Goal: Task Accomplishment & Management: Manage account settings

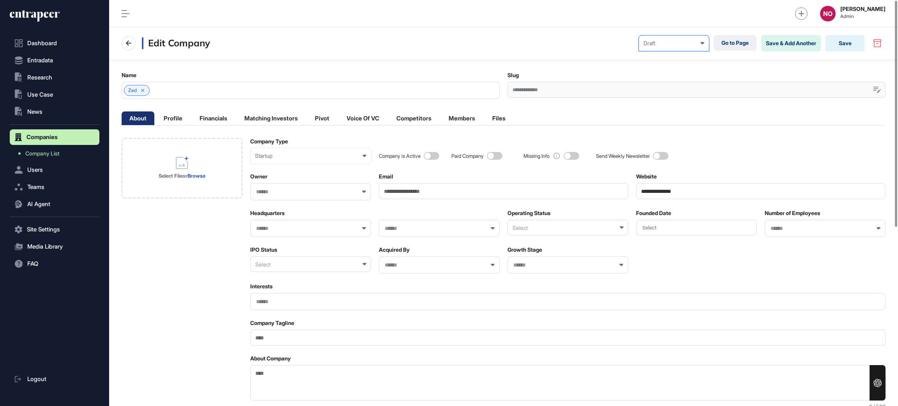
click at [690, 40] on div "Draft" at bounding box center [674, 43] width 61 height 6
click at [0, 0] on div "Published" at bounding box center [0, 0] width 0 height 0
click at [838, 43] on button "Save" at bounding box center [845, 43] width 39 height 16
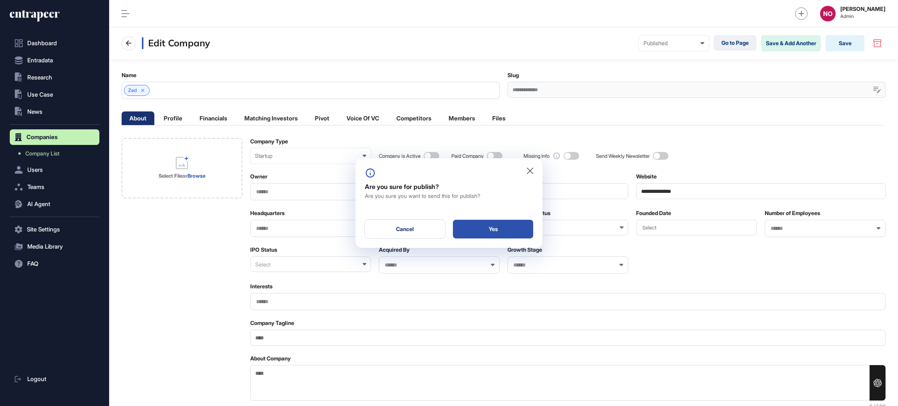
click at [511, 230] on div "Yes" at bounding box center [493, 229] width 80 height 19
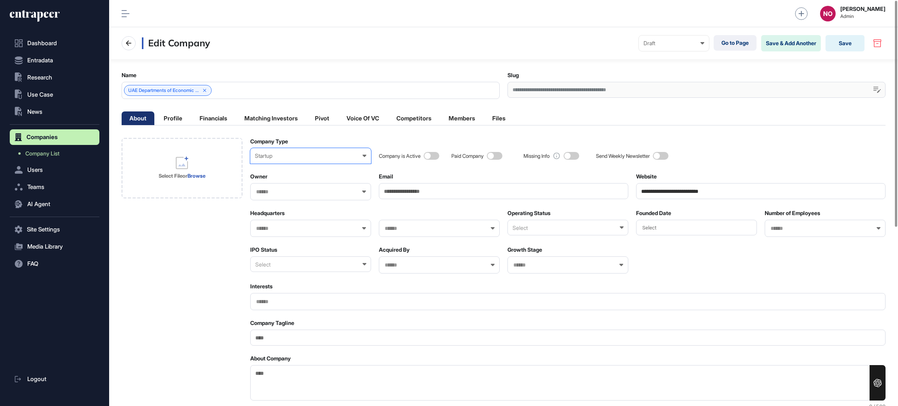
click at [311, 153] on div "Startup" at bounding box center [310, 156] width 111 height 6
click at [0, 0] on div "Government" at bounding box center [0, 0] width 0 height 0
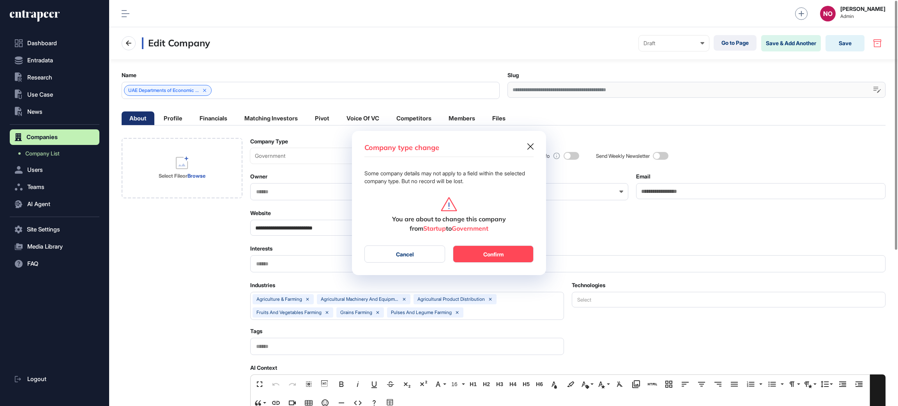
scroll to position [0, 3]
click at [499, 255] on button "Confirm" at bounding box center [493, 254] width 81 height 17
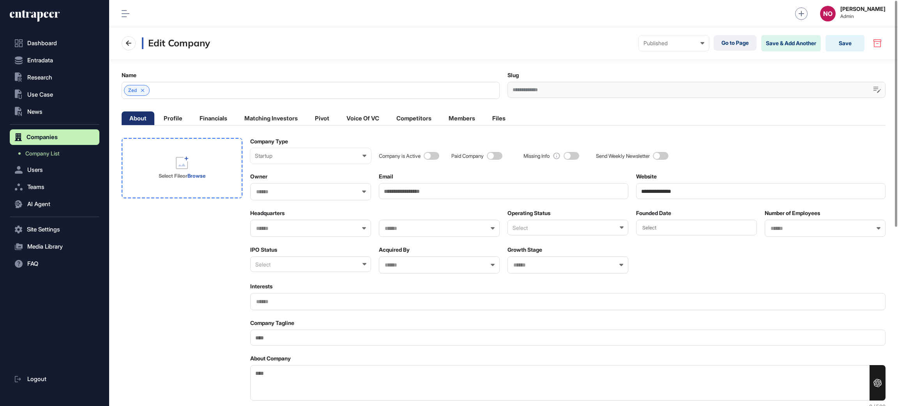
click at [224, 184] on div "Select File or Browse" at bounding box center [182, 168] width 121 height 60
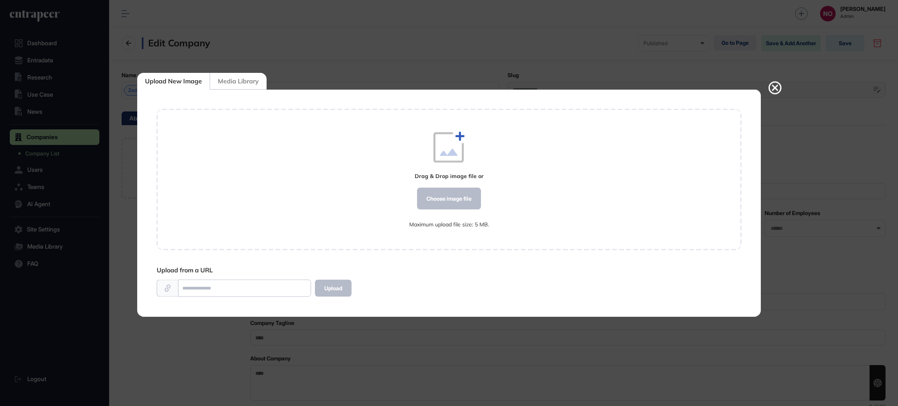
click at [488, 46] on div at bounding box center [449, 203] width 898 height 406
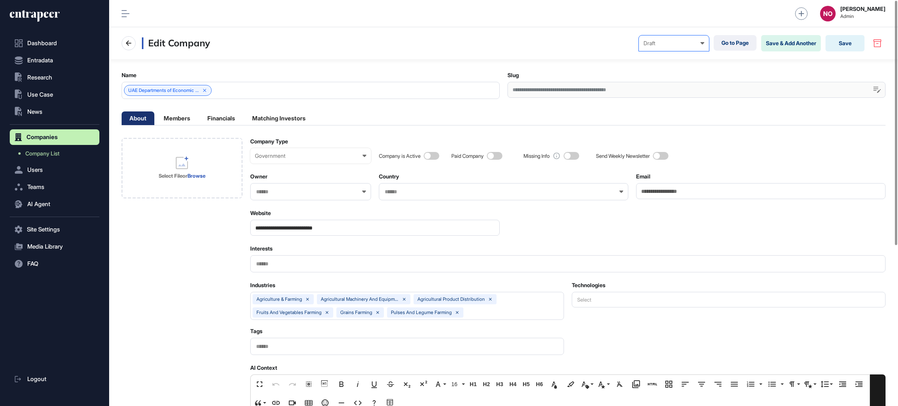
click at [678, 44] on div "Draft" at bounding box center [674, 43] width 61 height 6
click at [0, 0] on div "Published" at bounding box center [0, 0] width 0 height 0
click at [434, 158] on span at bounding box center [432, 156] width 16 height 8
click at [373, 231] on input "**********" at bounding box center [375, 228] width 250 height 16
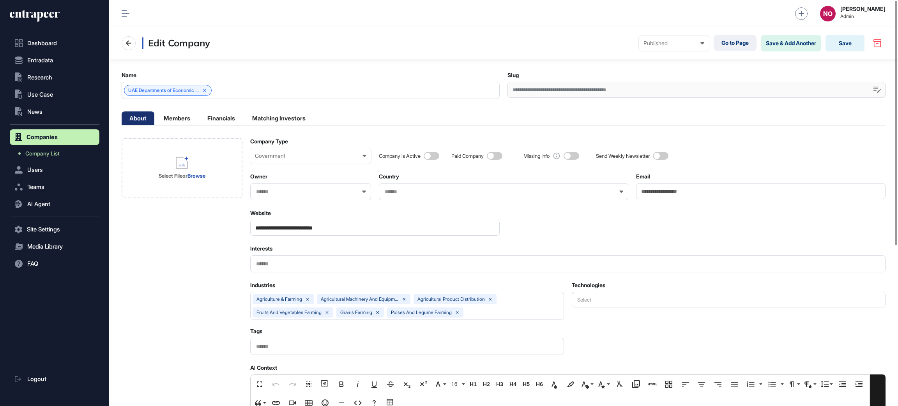
click at [373, 231] on input "**********" at bounding box center [375, 228] width 250 height 16
click at [213, 163] on div "Select File or Browse" at bounding box center [182, 168] width 62 height 62
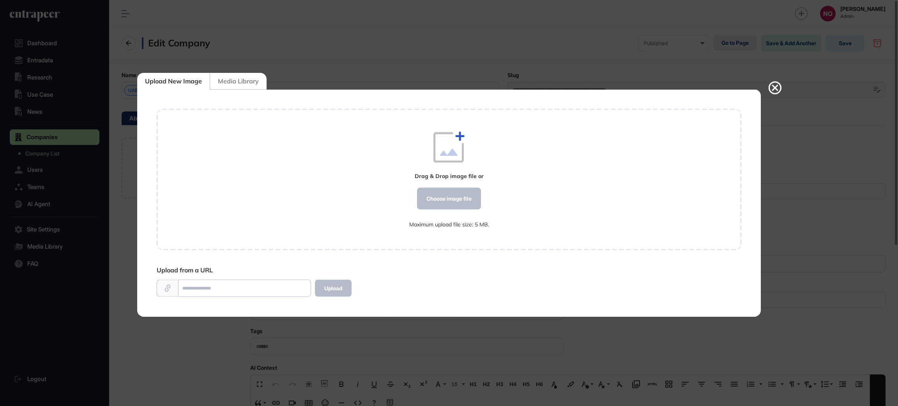
scroll to position [0, 0]
click at [434, 196] on div "Choose image file" at bounding box center [449, 199] width 64 height 22
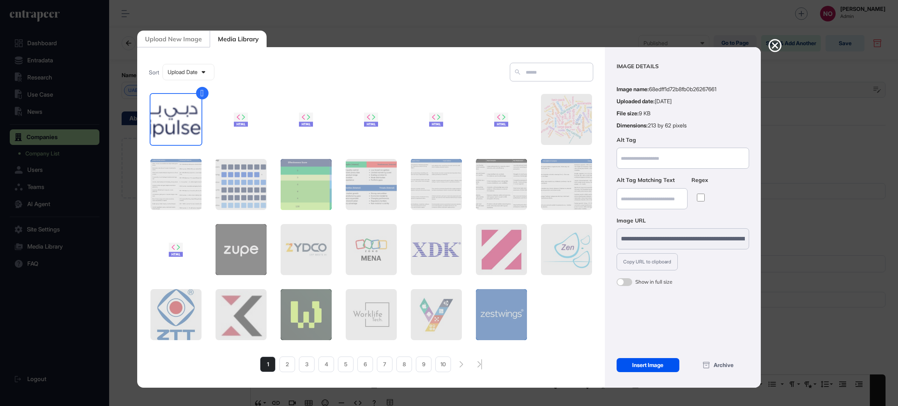
click at [654, 366] on div "Insert Image" at bounding box center [648, 365] width 63 height 14
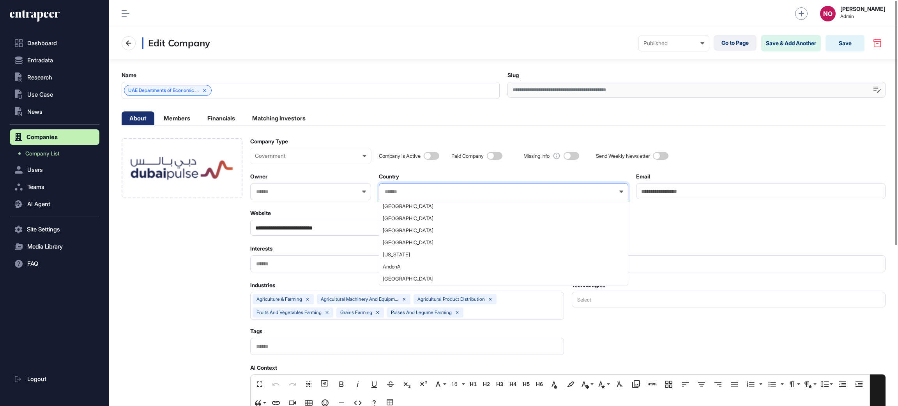
click at [440, 193] on input "text" at bounding box center [498, 192] width 229 height 7
type input "****"
click at [390, 241] on span "United Arab Emirates" at bounding box center [503, 243] width 241 height 6
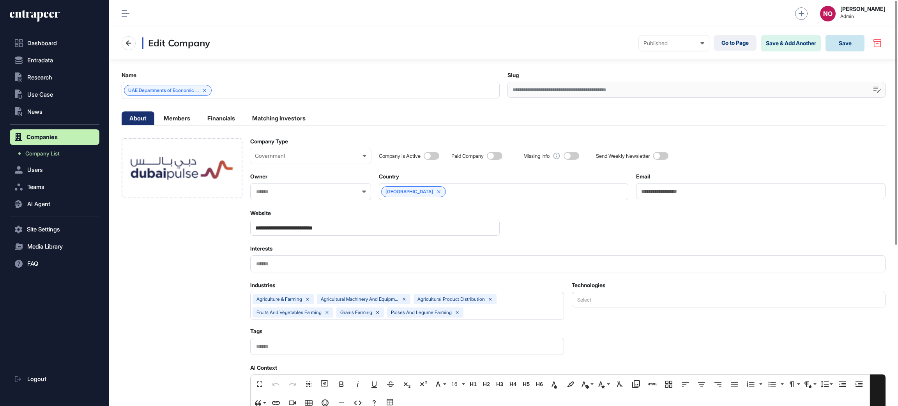
click at [854, 44] on button "Save" at bounding box center [845, 43] width 39 height 16
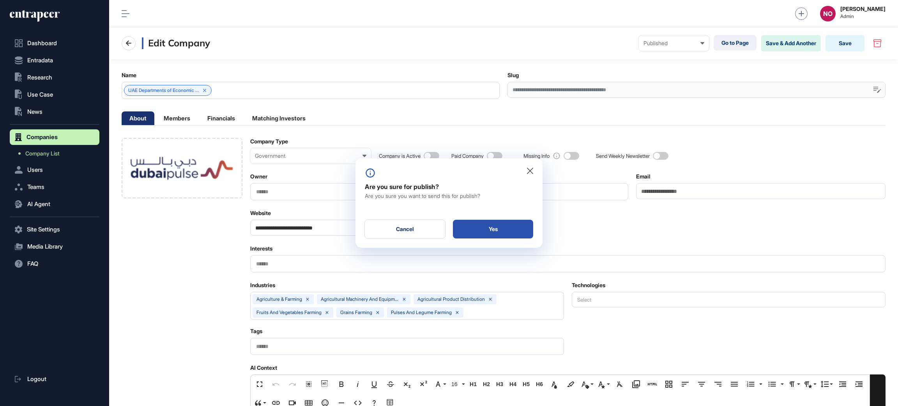
click at [512, 222] on div "Yes" at bounding box center [493, 229] width 80 height 19
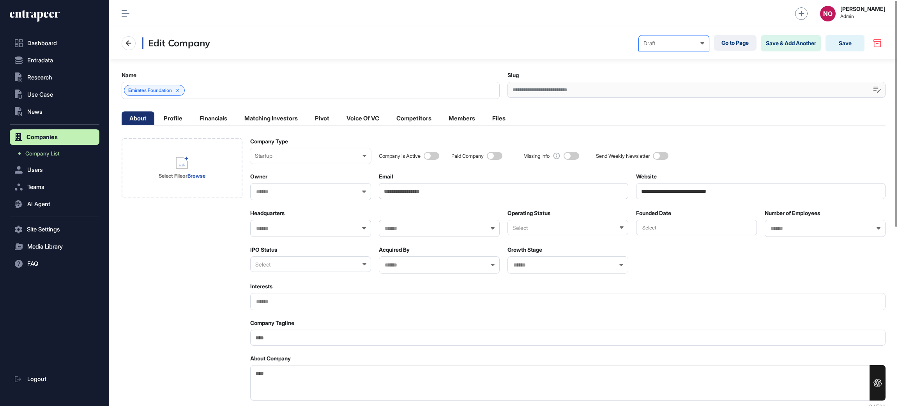
drag, startPoint x: 658, startPoint y: 41, endPoint x: 687, endPoint y: 83, distance: 51.6
click at [658, 43] on div "Draft" at bounding box center [674, 43] width 61 height 6
click at [0, 0] on div "Published" at bounding box center [0, 0] width 0 height 0
click at [694, 194] on input "**********" at bounding box center [761, 191] width 250 height 16
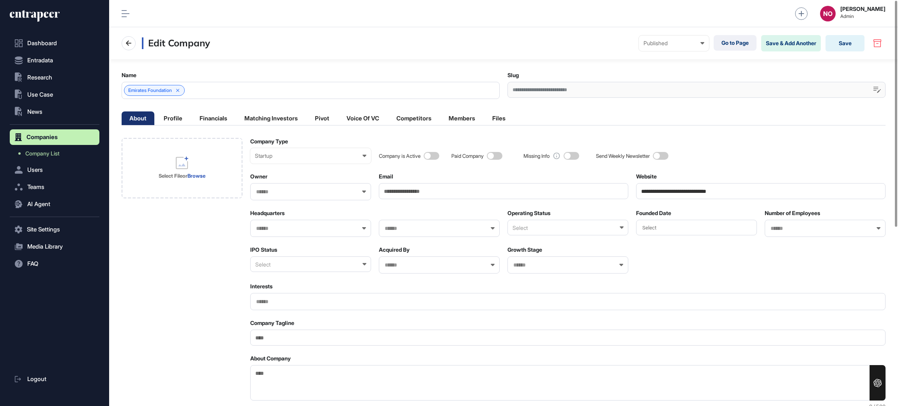
click at [694, 194] on input "**********" at bounding box center [761, 191] width 250 height 16
paste input "****"
type input "**********"
click at [320, 156] on div "Startup" at bounding box center [310, 156] width 111 height 6
click at [0, 0] on div "Non-Profit Organization" at bounding box center [0, 0] width 0 height 0
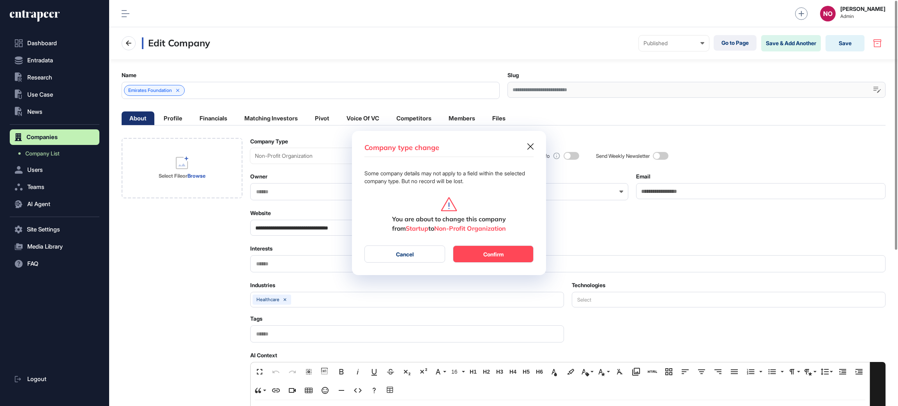
scroll to position [0, 3]
click at [504, 249] on button "Confirm" at bounding box center [493, 254] width 81 height 17
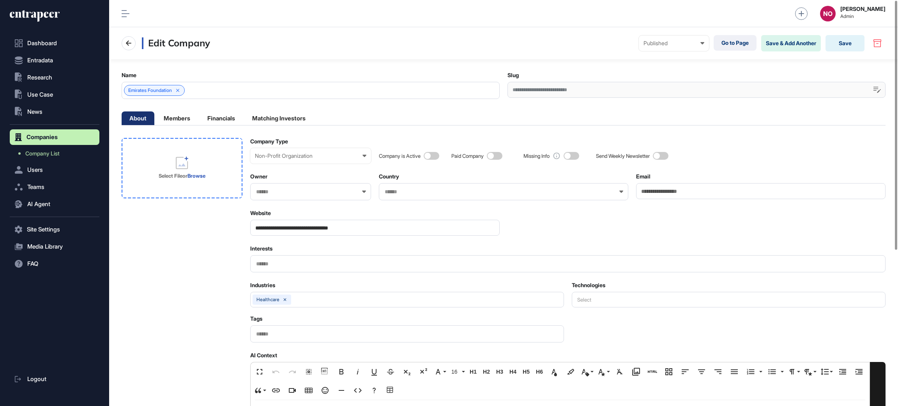
click at [161, 191] on div "Select File or Browse" at bounding box center [182, 168] width 62 height 62
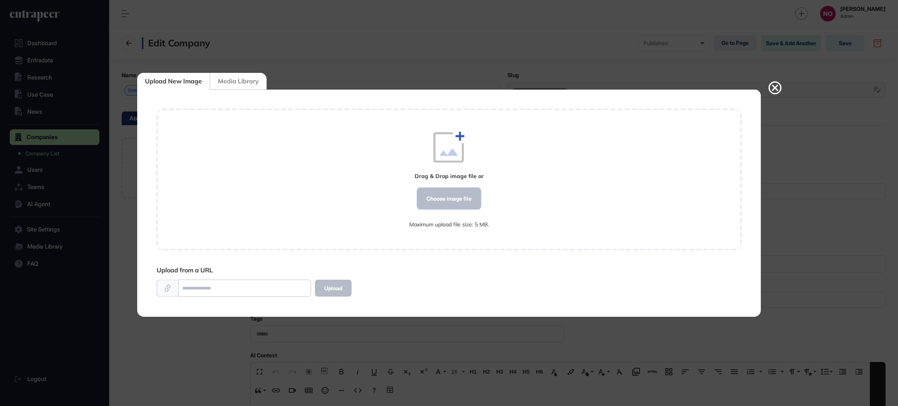
click at [446, 195] on div "Choose image file" at bounding box center [449, 199] width 64 height 22
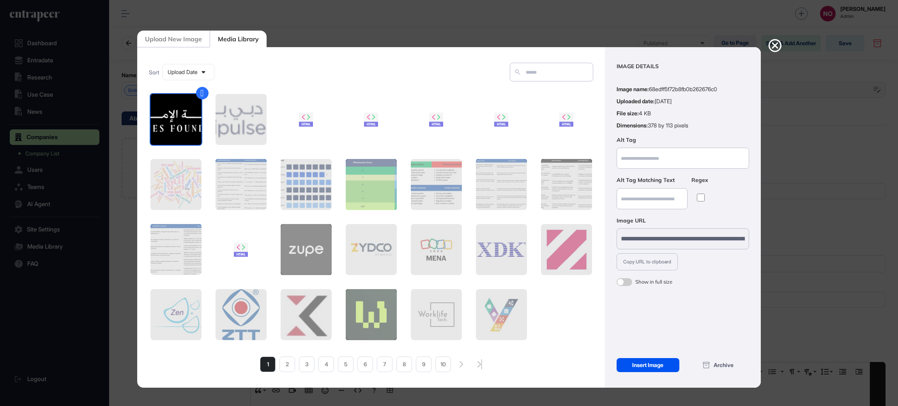
click at [651, 369] on div "Insert Image" at bounding box center [648, 365] width 63 height 14
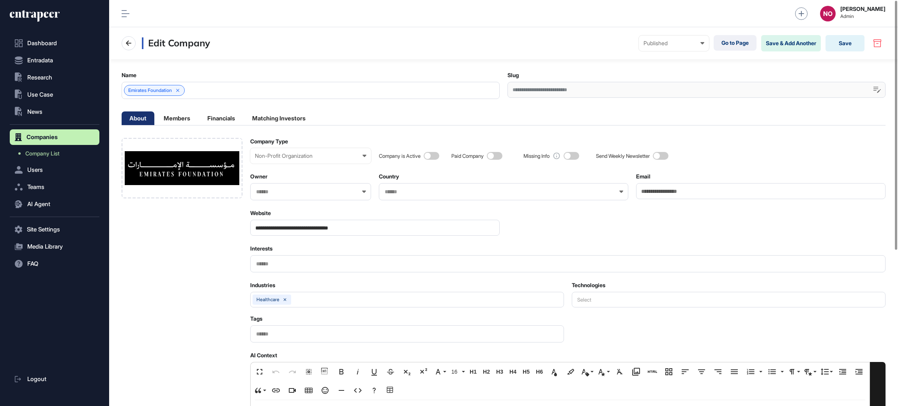
click at [419, 186] on div at bounding box center [504, 191] width 250 height 17
click at [409, 193] on input "text" at bounding box center [498, 192] width 229 height 7
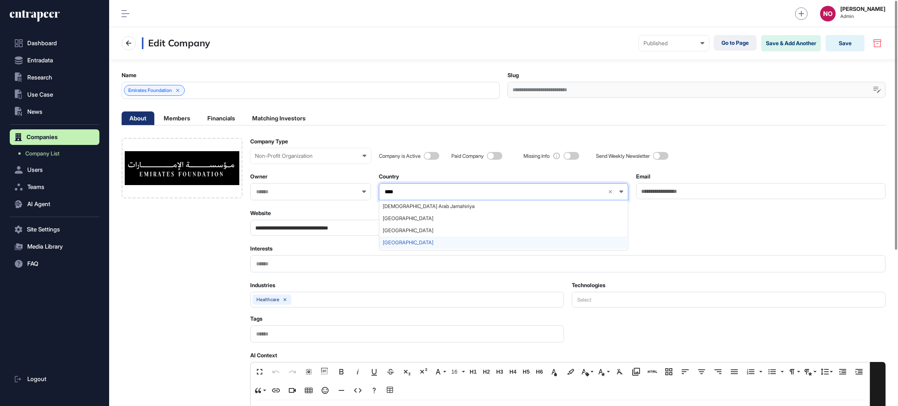
type input "****"
click at [431, 239] on div "United Arab Emirates" at bounding box center [503, 243] width 248 height 12
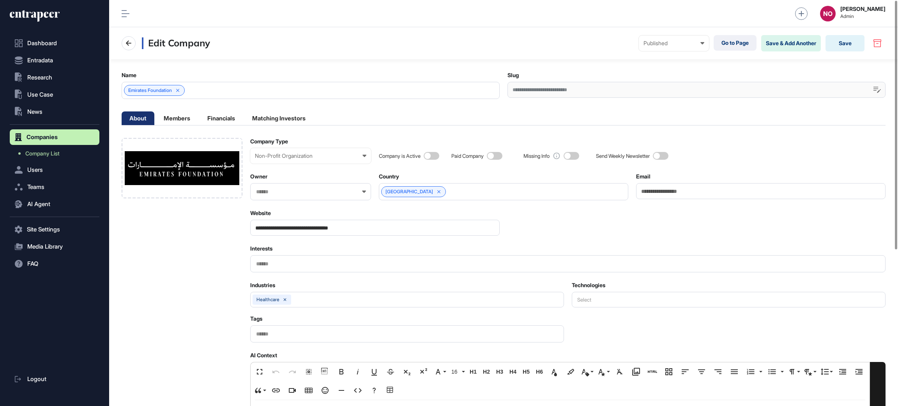
drag, startPoint x: 428, startPoint y: 156, endPoint x: 443, endPoint y: 156, distance: 14.4
click at [429, 156] on span at bounding box center [432, 156] width 16 height 8
click at [838, 44] on button "Save" at bounding box center [845, 43] width 39 height 16
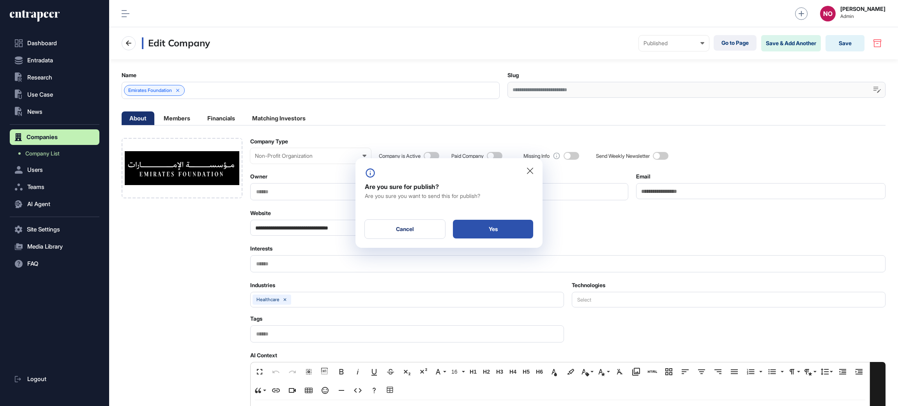
click at [516, 226] on div "Yes" at bounding box center [493, 229] width 80 height 19
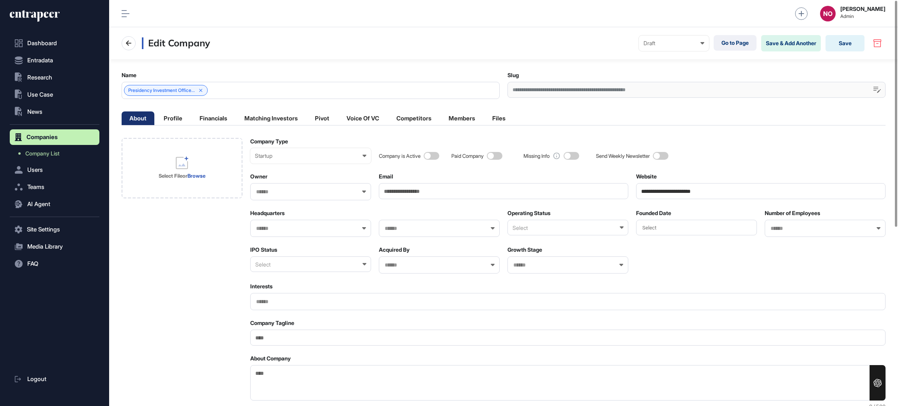
click at [697, 193] on input "**********" at bounding box center [761, 191] width 250 height 16
drag, startPoint x: 297, startPoint y: 154, endPoint x: 297, endPoint y: 159, distance: 4.7
click at [297, 155] on div "Startup" at bounding box center [310, 156] width 111 height 6
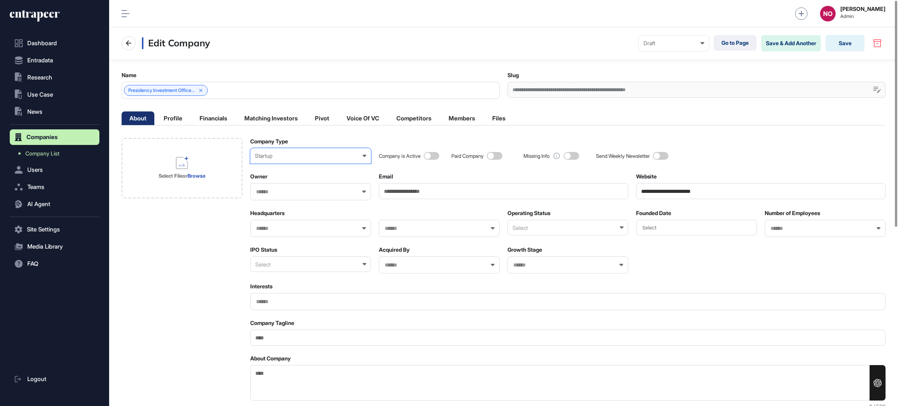
click at [0, 0] on div "Government" at bounding box center [0, 0] width 0 height 0
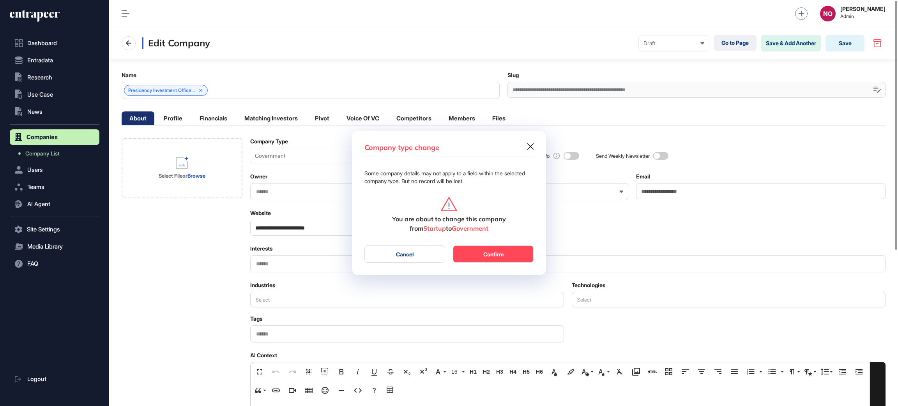
click at [488, 252] on button "Confirm" at bounding box center [493, 254] width 81 height 17
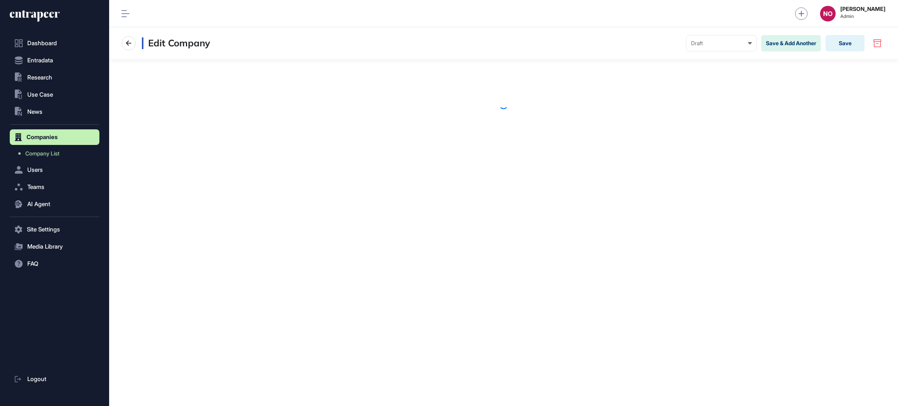
scroll to position [0, 0]
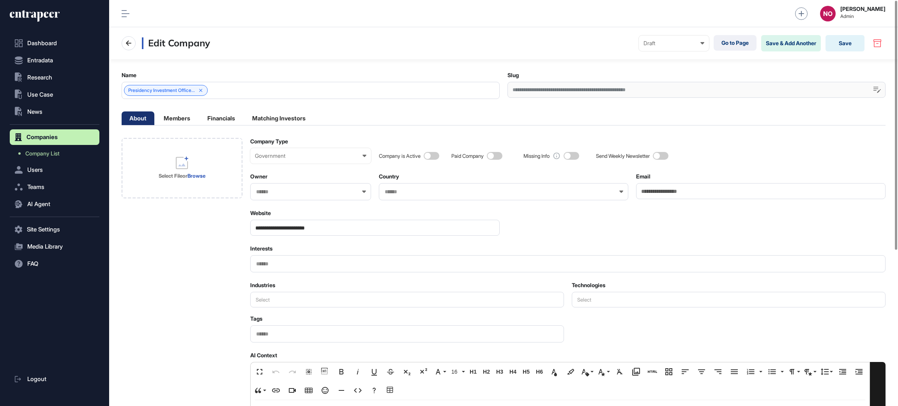
click at [430, 158] on span at bounding box center [432, 156] width 16 height 8
click at [697, 46] on div "Draft Draft Pending Review Published Private" at bounding box center [674, 43] width 70 height 16
click at [0, 0] on div "Published" at bounding box center [0, 0] width 0 height 0
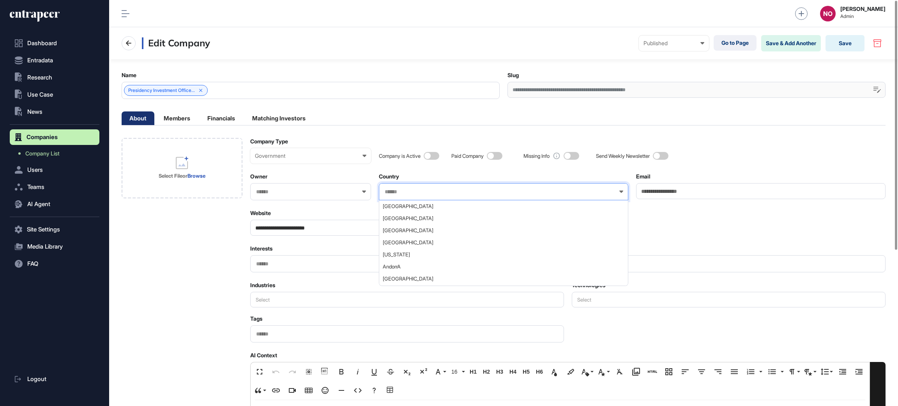
click at [397, 195] on input "text" at bounding box center [498, 192] width 229 height 7
type input "***"
click at [411, 207] on span "Turkey" at bounding box center [503, 206] width 241 height 6
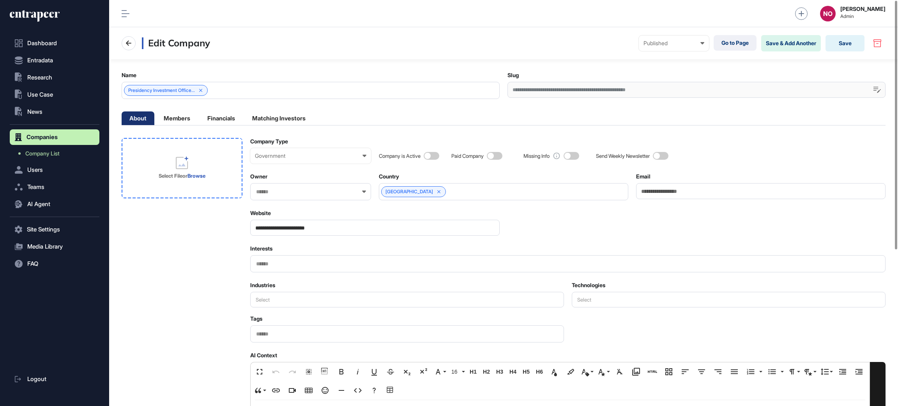
click at [211, 140] on div "Select File or Browse" at bounding box center [182, 168] width 62 height 62
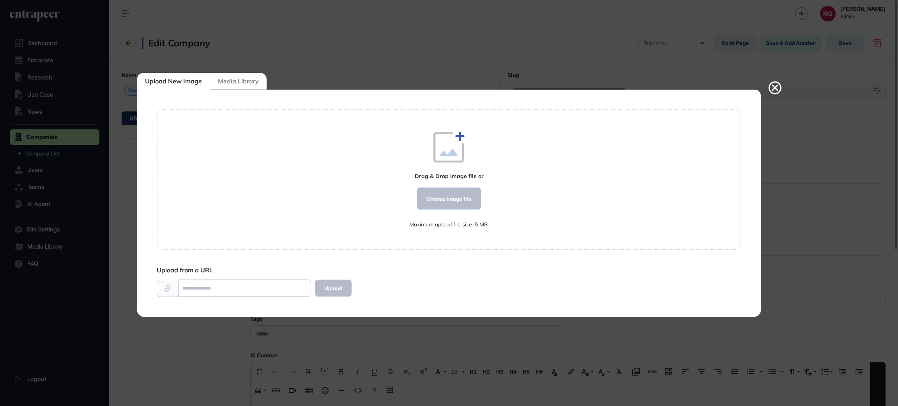
click at [464, 196] on div "Choose image file" at bounding box center [449, 199] width 64 height 22
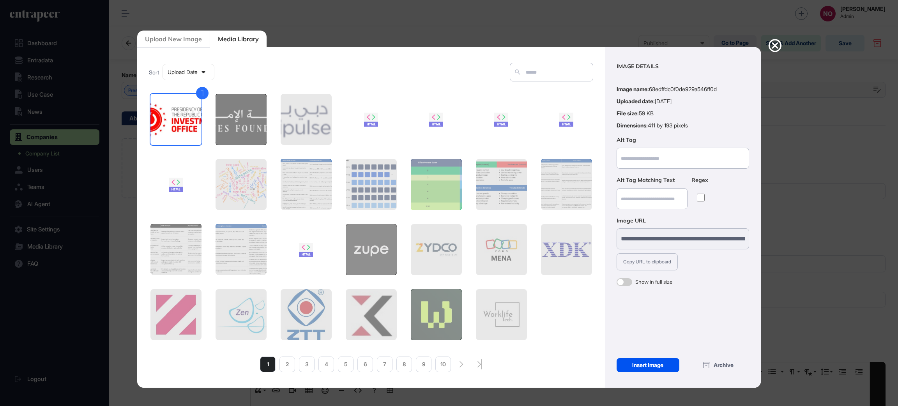
click at [648, 365] on div "Insert Image" at bounding box center [648, 365] width 63 height 14
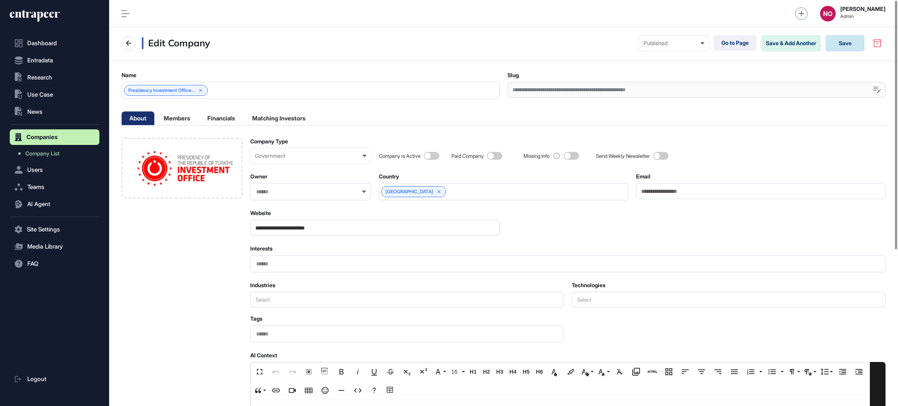
click at [839, 44] on button "Save" at bounding box center [845, 43] width 39 height 16
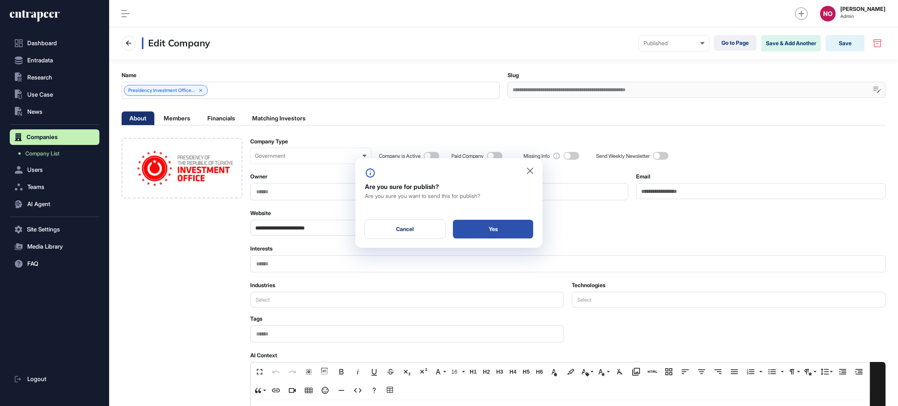
click at [508, 228] on div "Yes" at bounding box center [493, 229] width 80 height 19
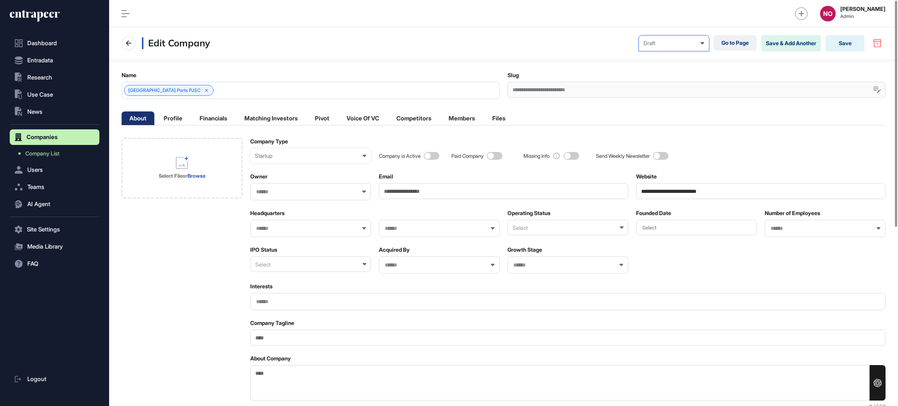
click at [665, 43] on div "Draft" at bounding box center [674, 43] width 61 height 6
click at [0, 0] on div "Published" at bounding box center [0, 0] width 0 height 0
click at [835, 38] on button "Save" at bounding box center [845, 43] width 39 height 16
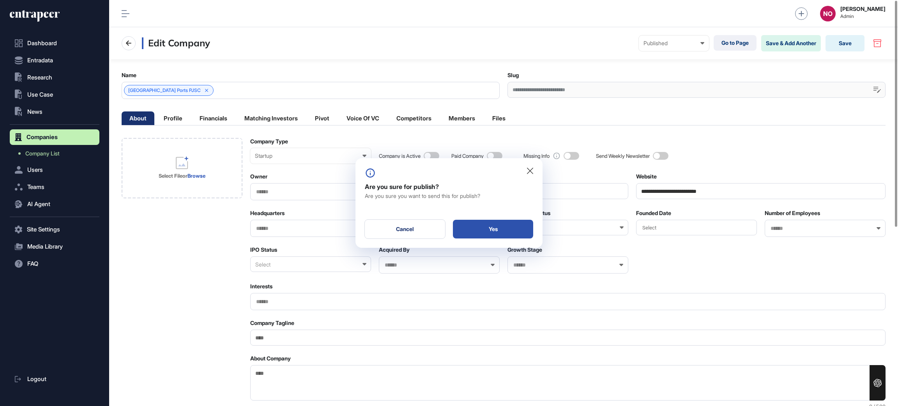
click at [488, 230] on div "Yes" at bounding box center [493, 229] width 80 height 19
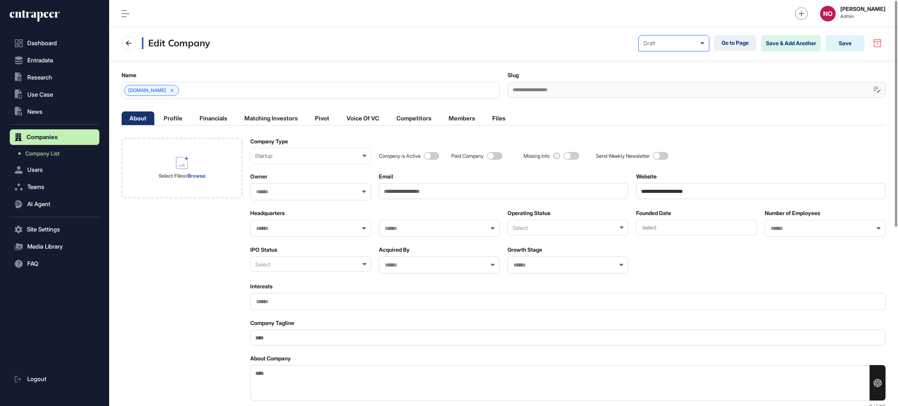
click at [650, 48] on div "Draft Draft Pending Review Published Private" at bounding box center [674, 43] width 70 height 16
click at [0, 0] on div "Published" at bounding box center [0, 0] width 0 height 0
click at [841, 40] on button "Save" at bounding box center [845, 43] width 39 height 16
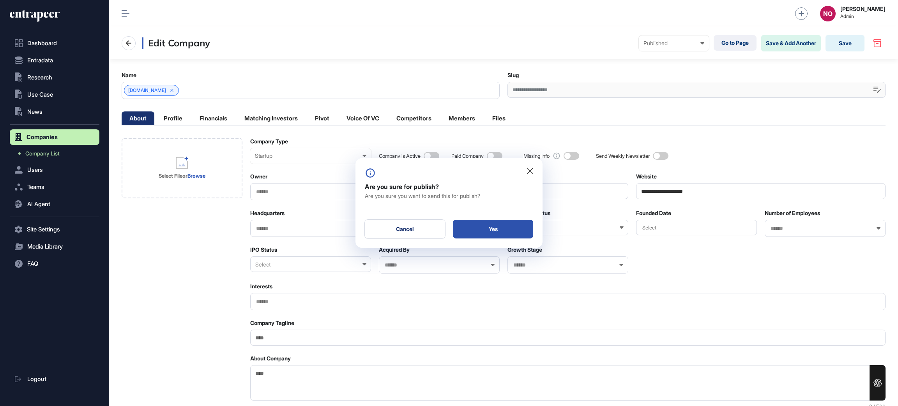
click at [487, 232] on div "Yes" at bounding box center [493, 229] width 80 height 19
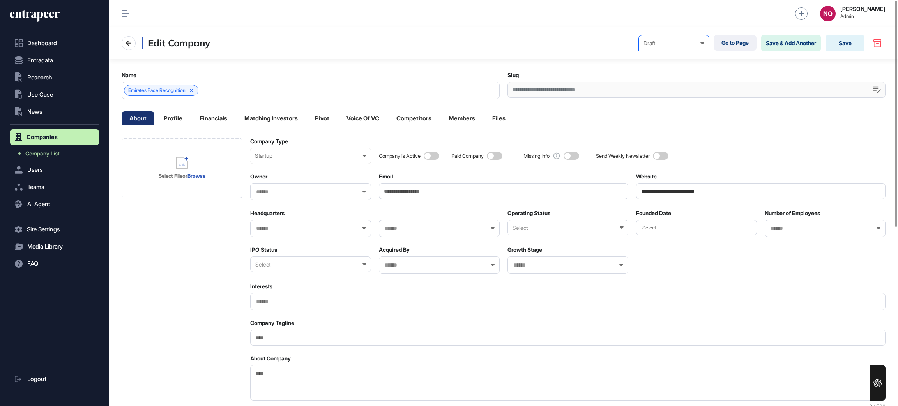
click at [656, 44] on div "Draft" at bounding box center [674, 43] width 61 height 6
click at [0, 0] on div "Published" at bounding box center [0, 0] width 0 height 0
click at [851, 44] on button "Save" at bounding box center [845, 43] width 39 height 16
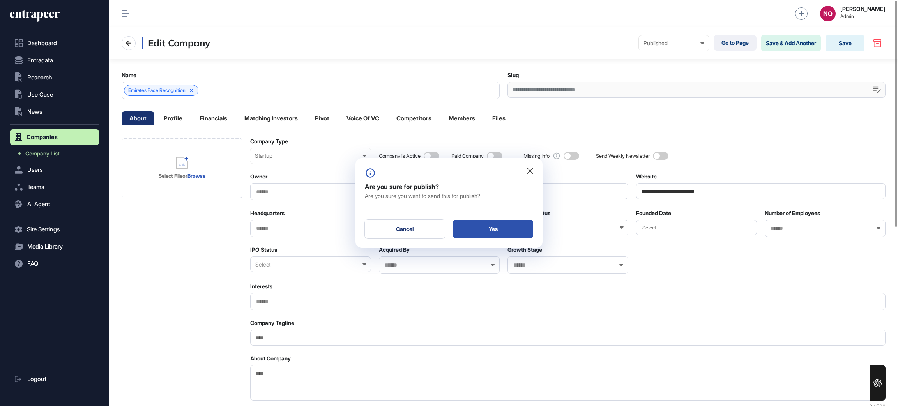
click at [524, 228] on div "Yes" at bounding box center [493, 229] width 80 height 19
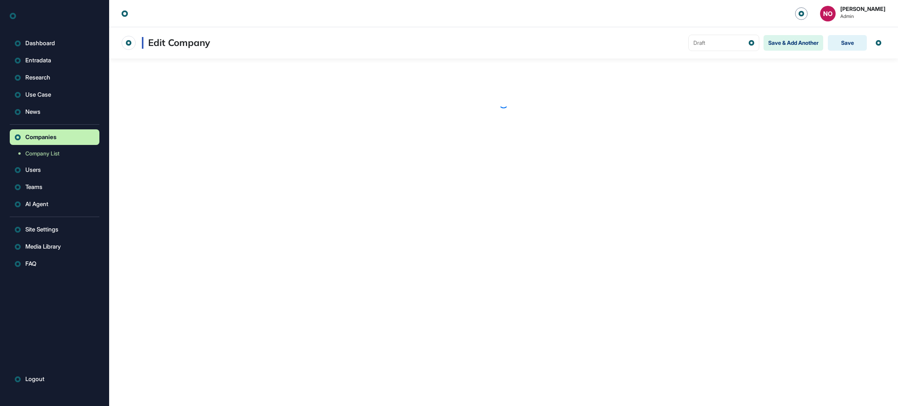
scroll to position [0, 0]
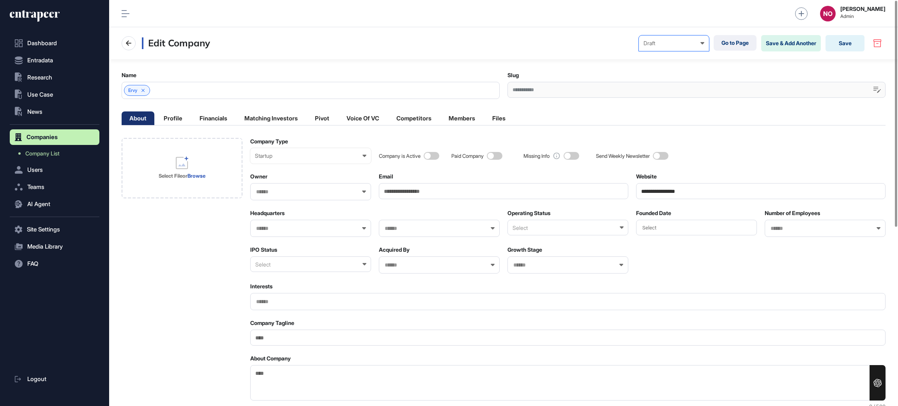
drag, startPoint x: 676, startPoint y: 43, endPoint x: 658, endPoint y: 87, distance: 47.9
click at [675, 44] on div "Draft" at bounding box center [674, 43] width 61 height 6
click at [0, 0] on div "Published" at bounding box center [0, 0] width 0 height 0
click at [839, 42] on button "Save" at bounding box center [845, 43] width 39 height 16
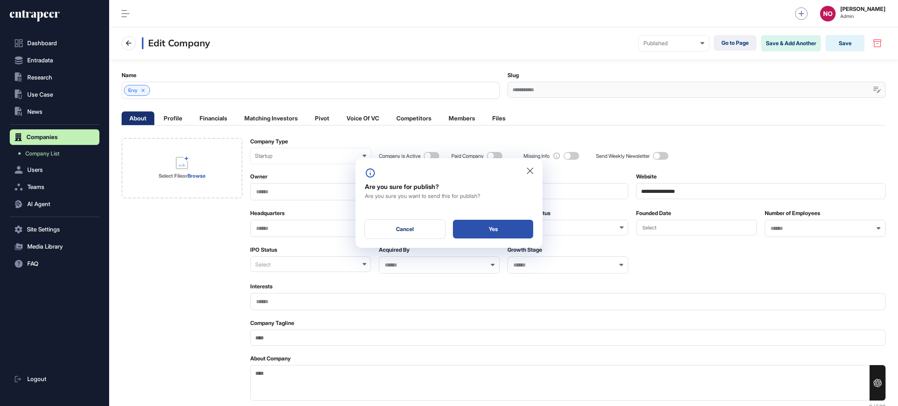
click at [506, 231] on div "Yes" at bounding box center [493, 229] width 80 height 19
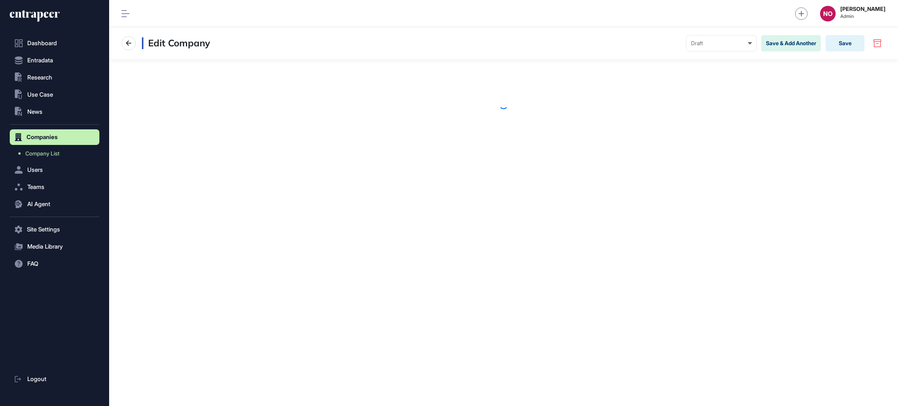
scroll to position [0, 0]
